Goal: Information Seeking & Learning: Compare options

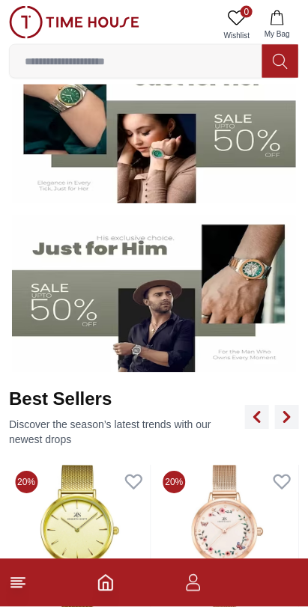
scroll to position [284, 0]
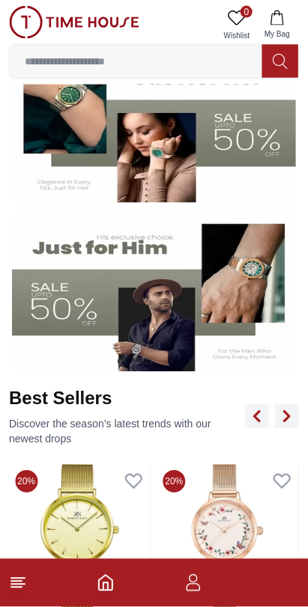
click at [70, 324] on img at bounding box center [154, 294] width 284 height 158
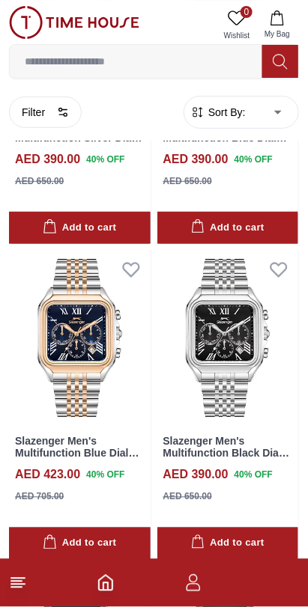
scroll to position [2145, 0]
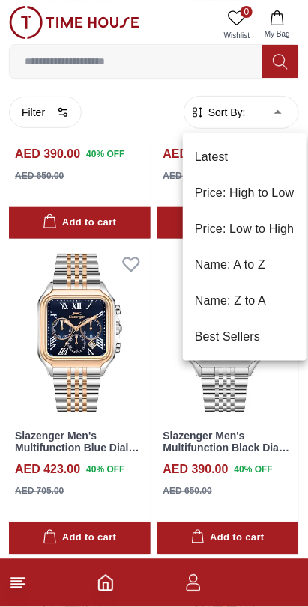
click at [254, 340] on li "Best Sellers" at bounding box center [245, 337] width 124 height 36
type input "*"
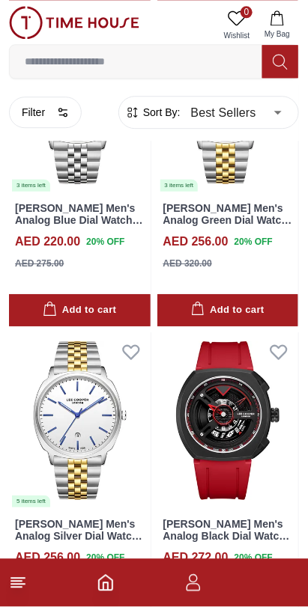
scroll to position [3326, 0]
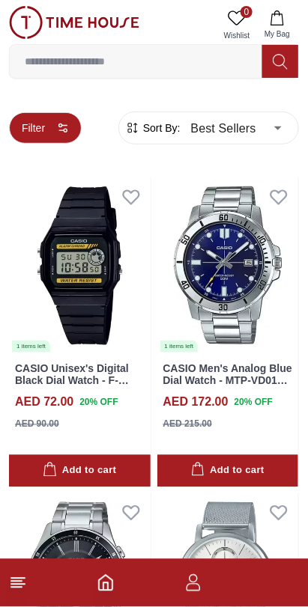
click at [61, 120] on button "Filter" at bounding box center [45, 127] width 73 height 31
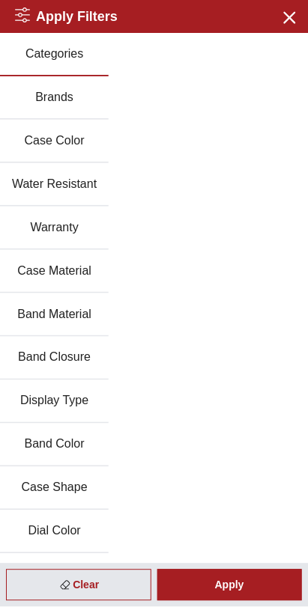
click at [69, 88] on button "Brands" at bounding box center [54, 97] width 109 height 43
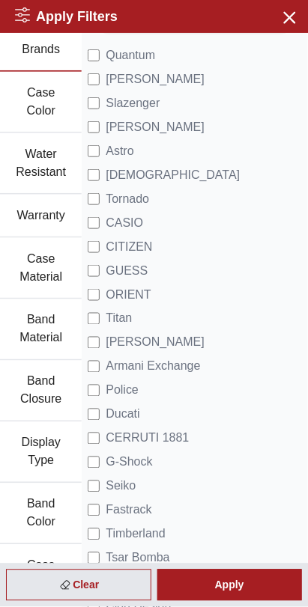
scroll to position [53, 0]
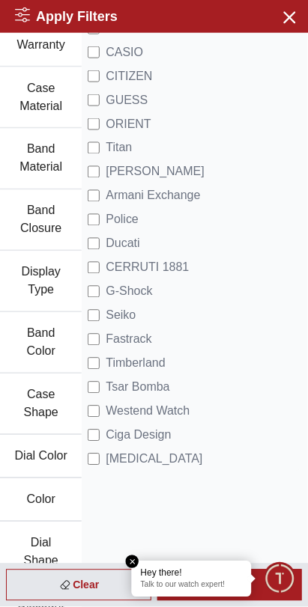
scroll to position [222, 0]
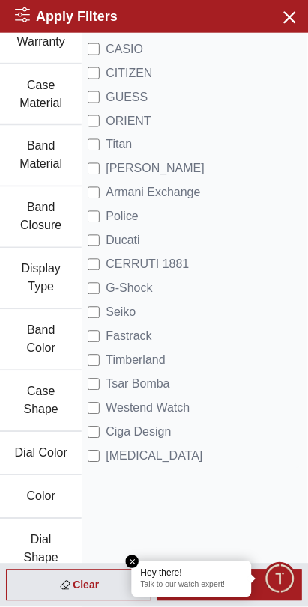
click at [281, 585] on span "Minimize live chat window" at bounding box center [279, 578] width 43 height 43
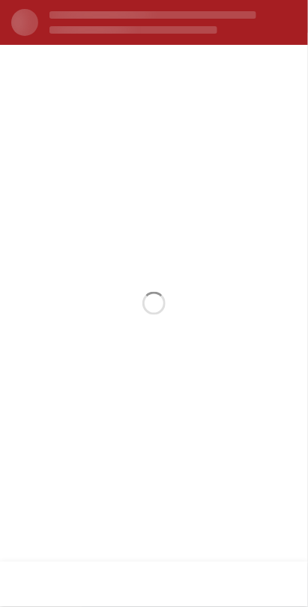
scroll to position [0, 0]
